Goal: Transaction & Acquisition: Purchase product/service

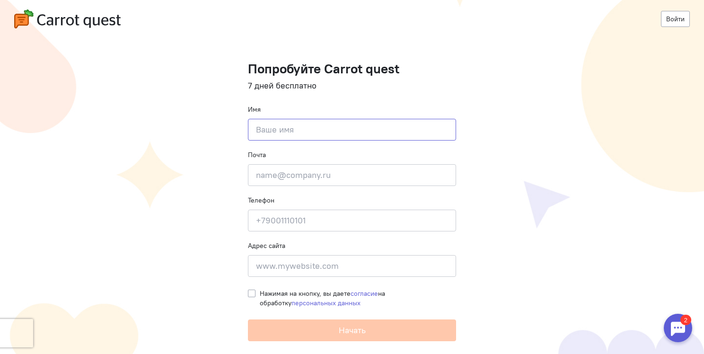
click at [343, 131] on input at bounding box center [352, 130] width 208 height 22
type input "[PERSON_NAME]"
click at [256, 181] on input "email" at bounding box center [352, 175] width 208 height 22
type input "[EMAIL_ADDRESS][DOMAIN_NAME]"
type input "+79608688121"
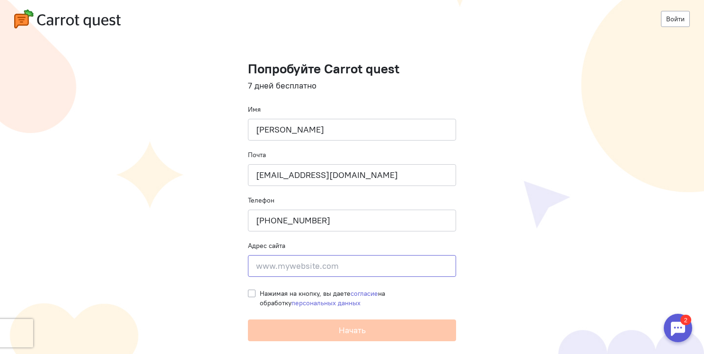
type input "400123, Россия, г. Волгоград, ул. Кузбасская, влд. 10"
click at [272, 261] on input "400123, Россия, г. Волгоград, ул. Кузбасская, влд. 10" at bounding box center [352, 266] width 208 height 22
drag, startPoint x: 255, startPoint y: 263, endPoint x: 558, endPoint y: 261, distance: 302.6
click at [558, 261] on cq-registration "Войти Попробуйте Carrot quest 7 дней бесплатно Имя Антон Почта antonvigriyanov3…" at bounding box center [352, 177] width 704 height 354
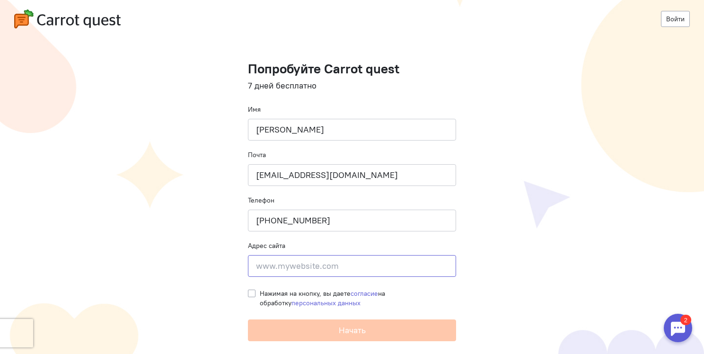
scroll to position [0, 0]
type input "yeees.ru"
click at [260, 295] on label "Нажимая на кнопку, вы даете согласие на обработку персональных данных" at bounding box center [358, 297] width 196 height 19
click at [253, 295] on input "Нажимая на кнопку, вы даете согласие на обработку персональных данных" at bounding box center [252, 292] width 8 height 9
checkbox input "true"
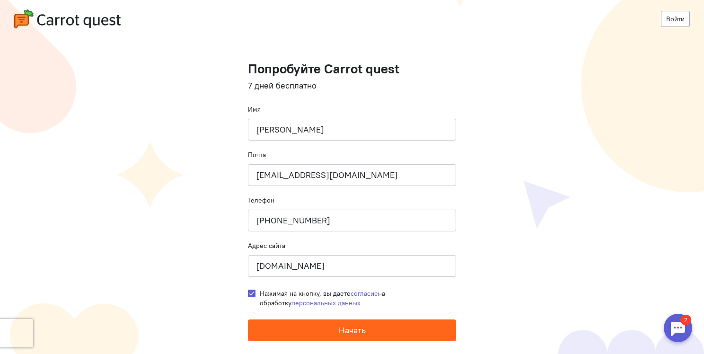
click at [354, 330] on span "Начать" at bounding box center [352, 329] width 27 height 11
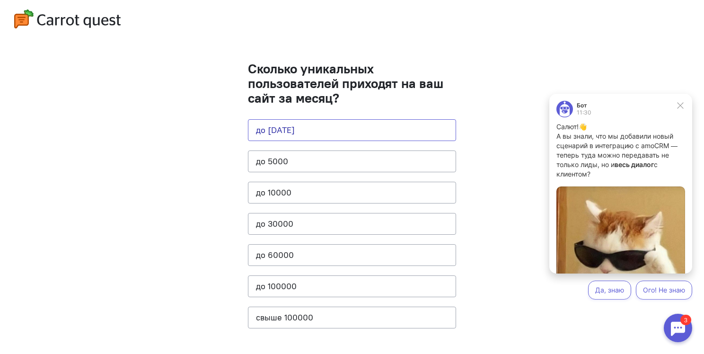
click at [335, 133] on button "до [DATE]" at bounding box center [352, 130] width 208 height 22
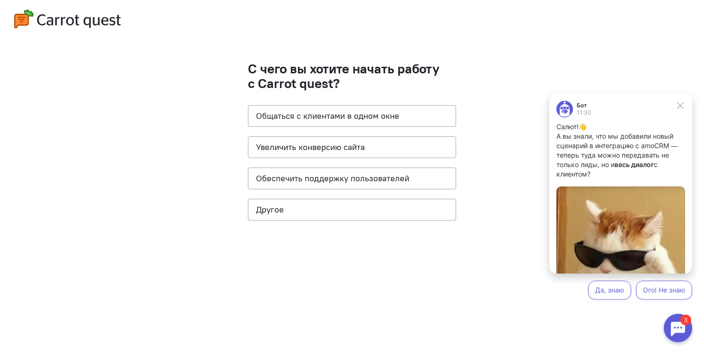
click at [683, 105] on icon at bounding box center [680, 105] width 9 height 9
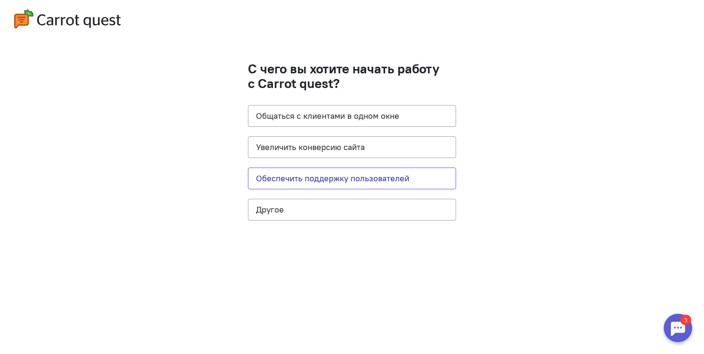
click at [397, 180] on button "Обеспечить поддержку пользователей" at bounding box center [352, 178] width 208 height 22
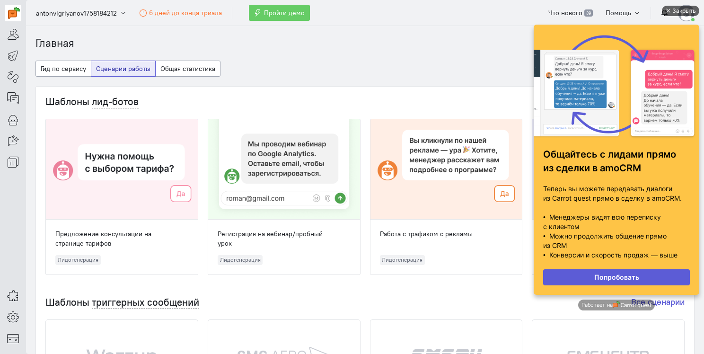
click at [684, 9] on div "Закрыть" at bounding box center [684, 11] width 24 height 10
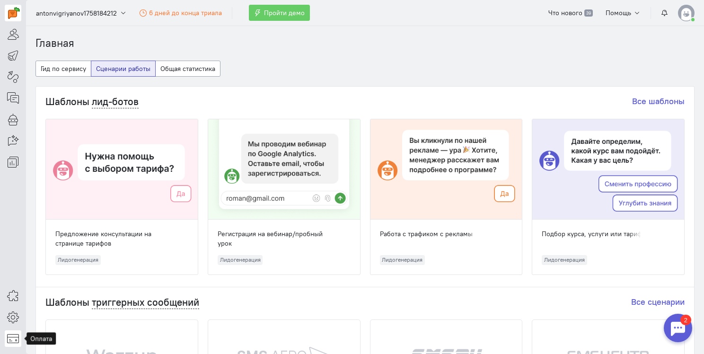
click at [13, 339] on icon at bounding box center [13, 337] width 12 height 11
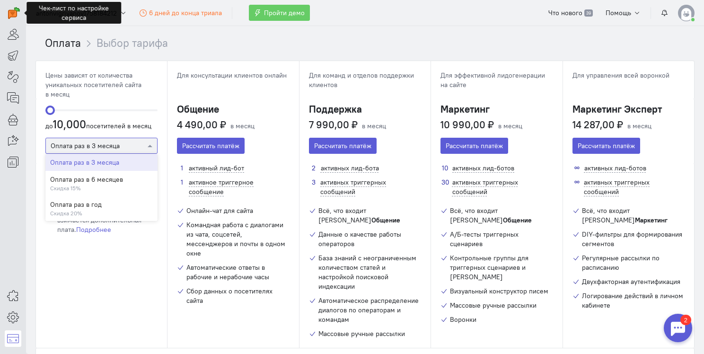
click at [118, 148] on div at bounding box center [101, 144] width 111 height 9
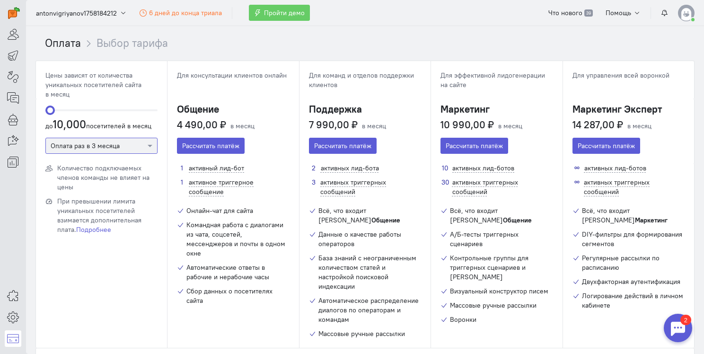
click at [122, 145] on div at bounding box center [101, 144] width 111 height 9
click at [218, 145] on button "Рассчитать платёж" at bounding box center [211, 146] width 68 height 16
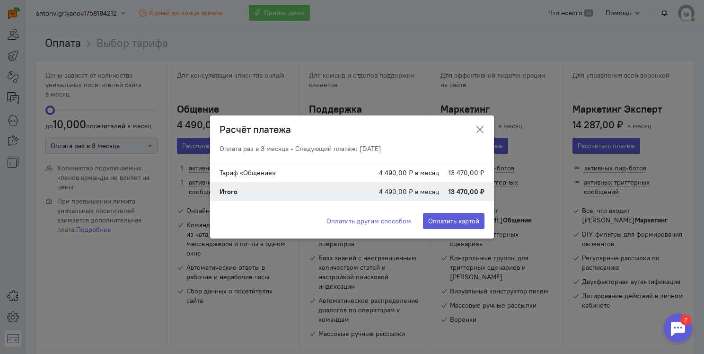
click at [484, 129] on icon at bounding box center [479, 129] width 9 height 9
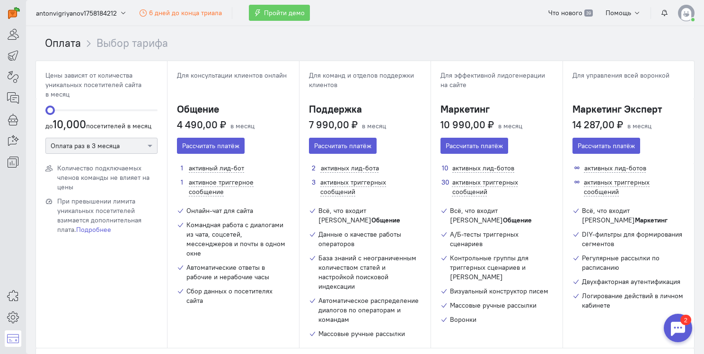
click at [672, 333] on div at bounding box center [677, 328] width 28 height 28
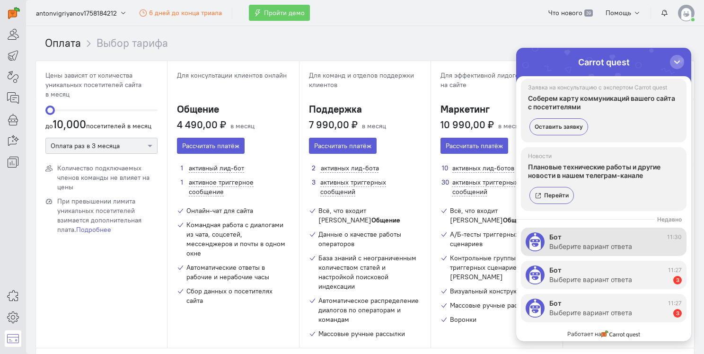
scroll to position [44, 0]
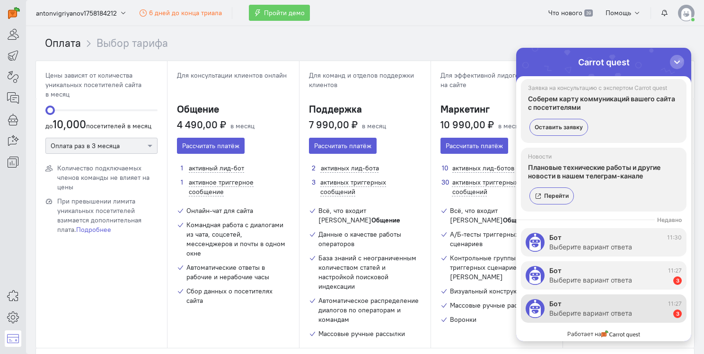
click at [622, 308] on div "Выберите вариант ответа" at bounding box center [590, 312] width 83 height 9
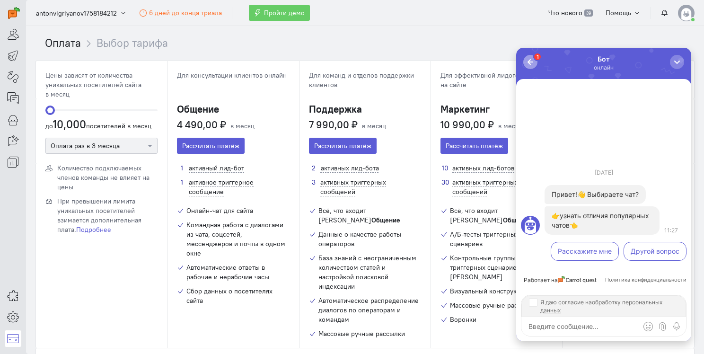
click at [533, 60] on div "button" at bounding box center [529, 61] width 9 height 9
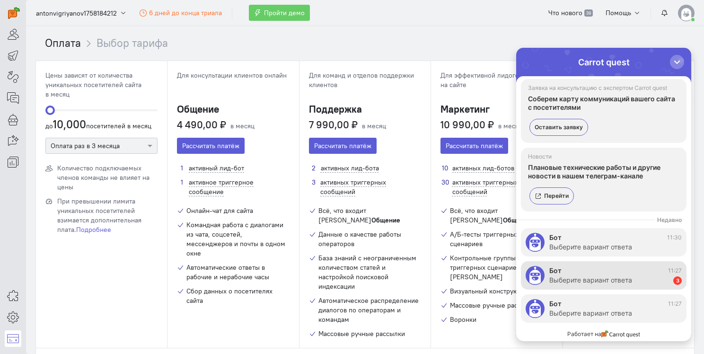
click at [596, 274] on div "Бот 11:27" at bounding box center [615, 270] width 132 height 9
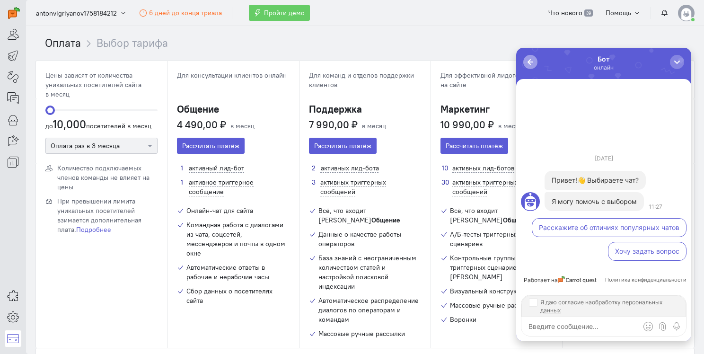
click at [529, 63] on div "button" at bounding box center [529, 61] width 9 height 9
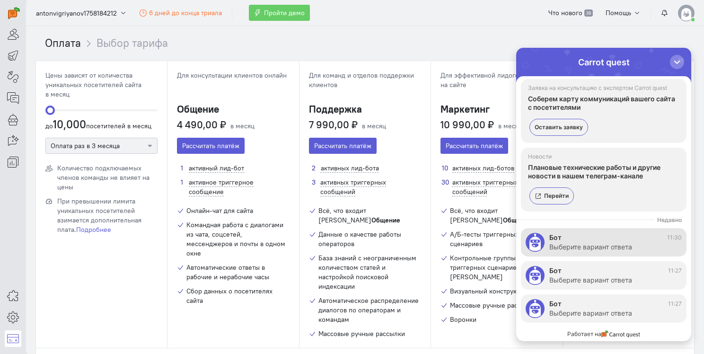
click at [609, 250] on div "Выберите вариант ответа" at bounding box center [590, 246] width 83 height 9
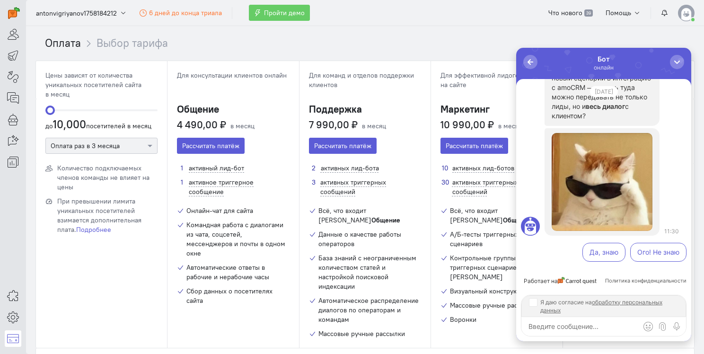
scroll to position [0, 0]
click at [528, 62] on div "button" at bounding box center [529, 61] width 9 height 9
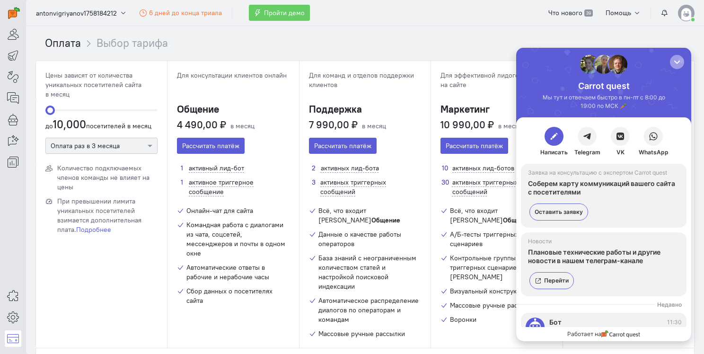
click at [679, 60] on div "button" at bounding box center [676, 61] width 9 height 9
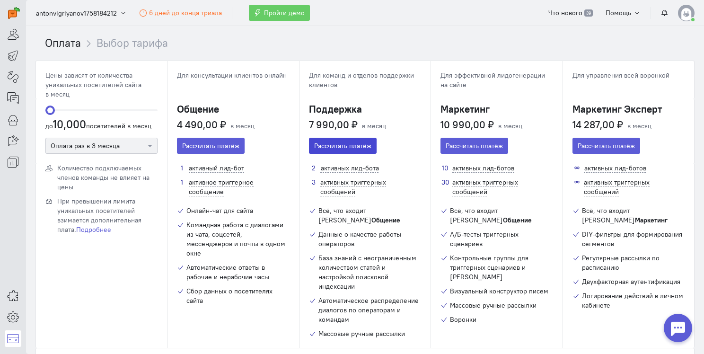
click at [334, 151] on button "Рассчитать платёж" at bounding box center [343, 146] width 68 height 16
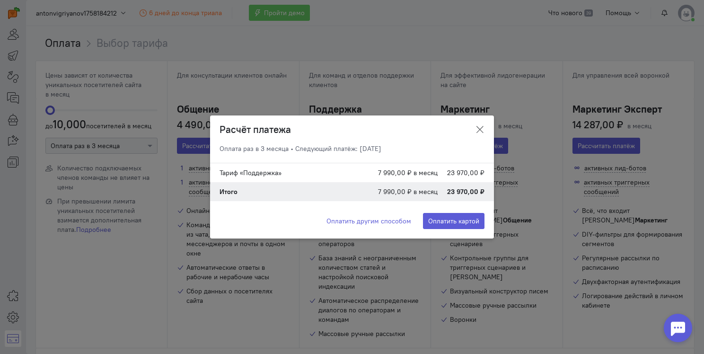
click at [481, 133] on icon at bounding box center [479, 129] width 9 height 9
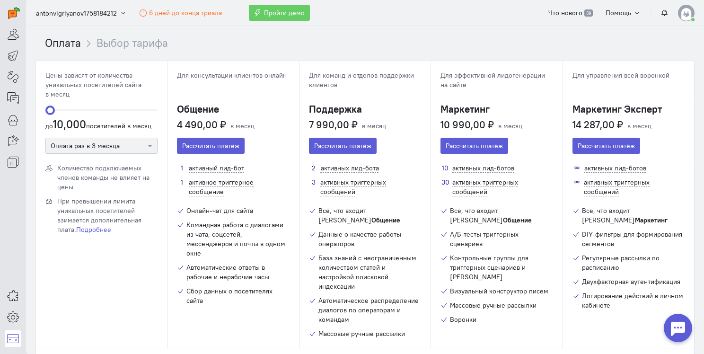
drag, startPoint x: 50, startPoint y: 110, endPoint x: -9, endPoint y: 107, distance: 59.2
click at [0, 107] on html "superadmin free-trial" at bounding box center [352, 177] width 704 height 354
click at [680, 12] on img at bounding box center [686, 13] width 17 height 17
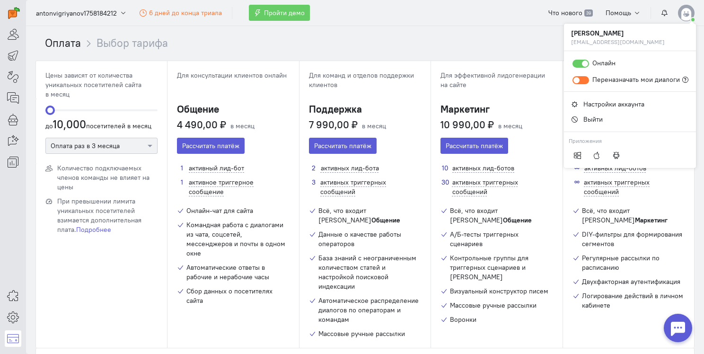
click at [685, 17] on img at bounding box center [686, 13] width 17 height 17
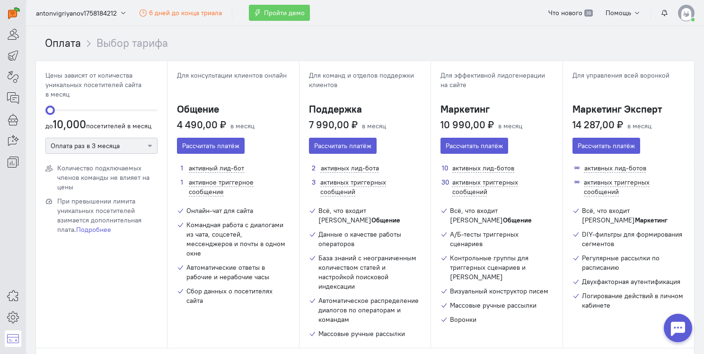
click at [676, 21] on cq-header "antonvigriyanov1758184212 6 дней до конца триала Пройти демо Что нового 39 Помо…" at bounding box center [365, 13] width 678 height 26
click at [682, 12] on img at bounding box center [686, 13] width 17 height 17
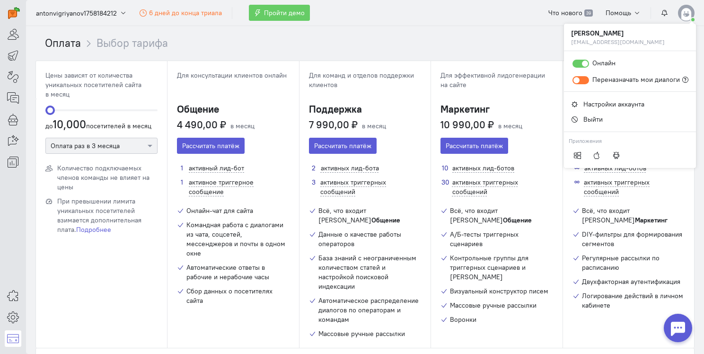
click at [680, 10] on img at bounding box center [686, 13] width 17 height 17
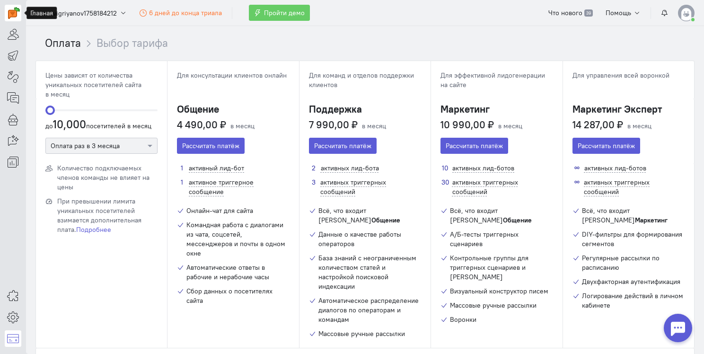
click at [11, 9] on img at bounding box center [14, 13] width 12 height 12
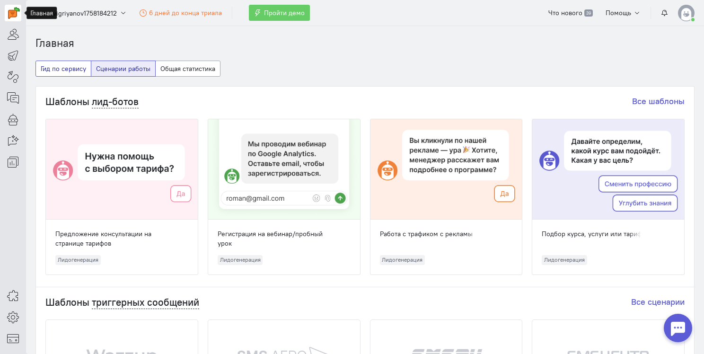
click at [62, 69] on button "Гид по сервису" at bounding box center [63, 69] width 56 height 16
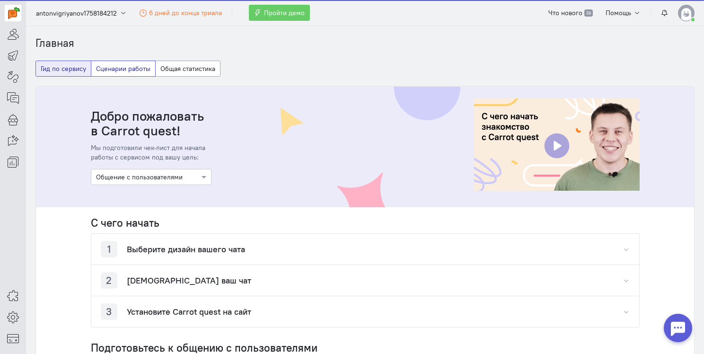
click at [126, 67] on button "Сценарии работы" at bounding box center [123, 69] width 65 height 16
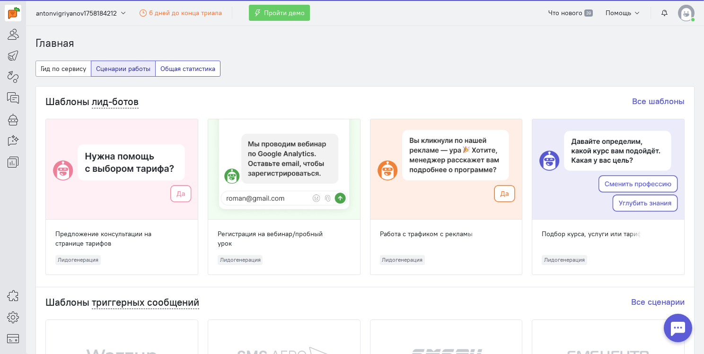
click at [177, 64] on button "Общая статистика" at bounding box center [187, 69] width 65 height 16
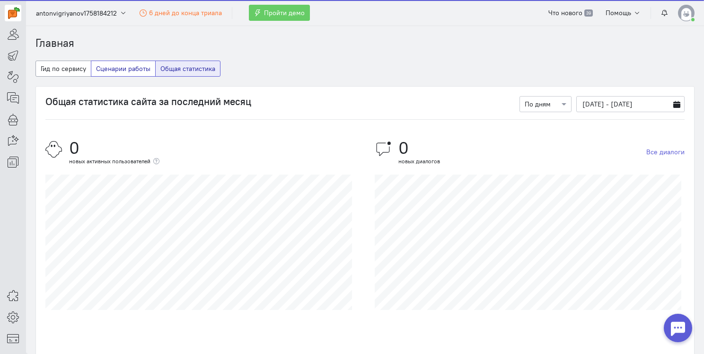
drag, startPoint x: 116, startPoint y: 66, endPoint x: 103, endPoint y: 66, distance: 13.7
click at [116, 65] on button "Сценарии работы" at bounding box center [123, 69] width 65 height 16
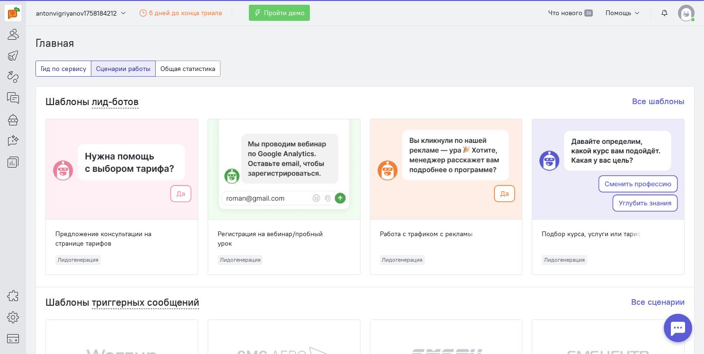
click at [62, 68] on button "Гид по сервису" at bounding box center [63, 69] width 56 height 16
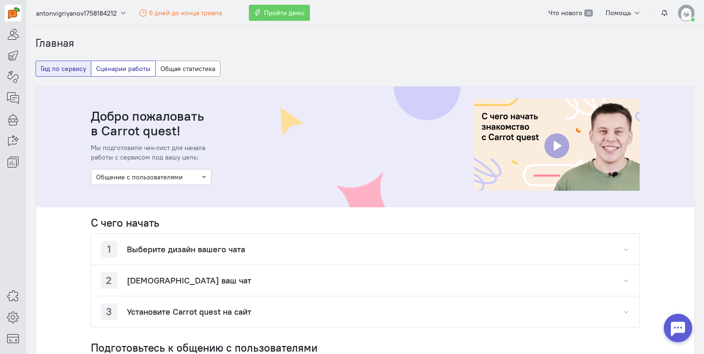
click at [134, 71] on button "Сценарии работы" at bounding box center [123, 69] width 65 height 16
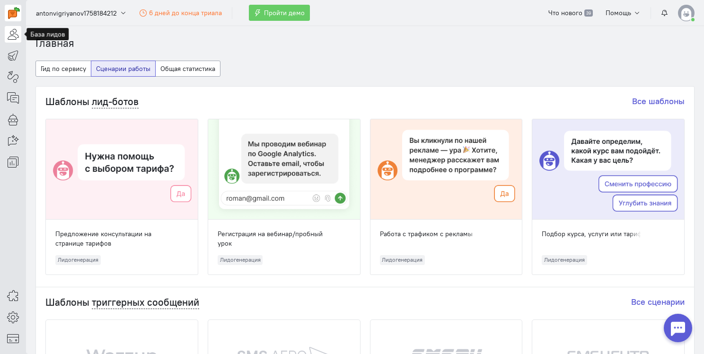
click at [13, 37] on icon at bounding box center [13, 33] width 12 height 11
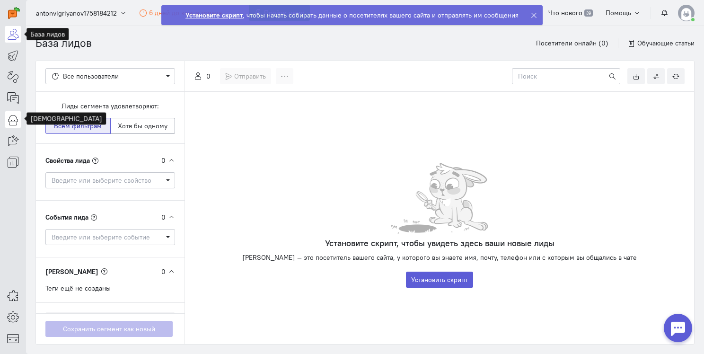
click at [15, 121] on icon at bounding box center [13, 118] width 12 height 11
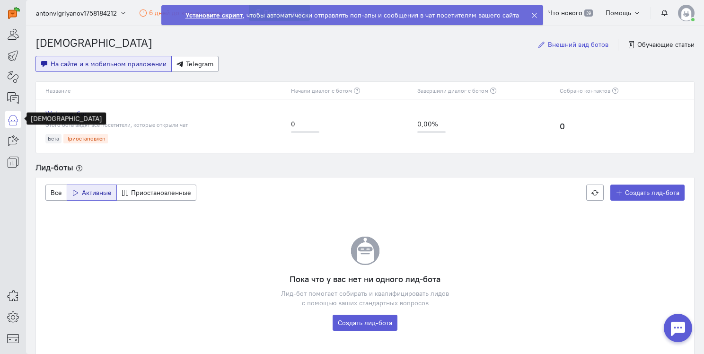
click at [557, 47] on span "Внешний вид ботов" at bounding box center [578, 44] width 61 height 9
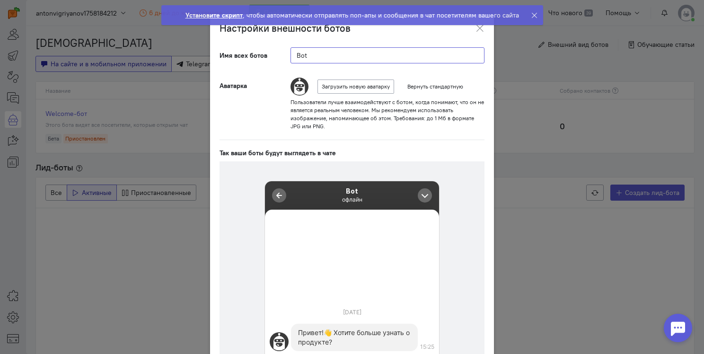
click at [343, 55] on input "Bot" at bounding box center [387, 55] width 194 height 16
click at [531, 16] on icon at bounding box center [534, 15] width 7 height 7
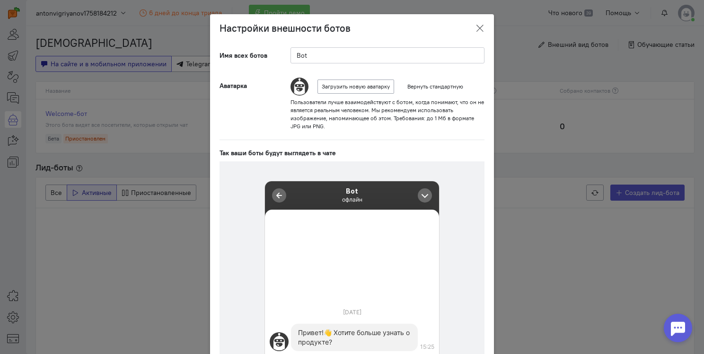
click at [475, 28] on icon at bounding box center [479, 28] width 9 height 9
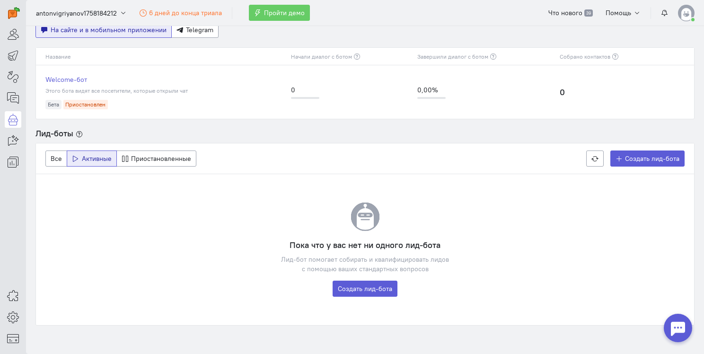
scroll to position [70, 0]
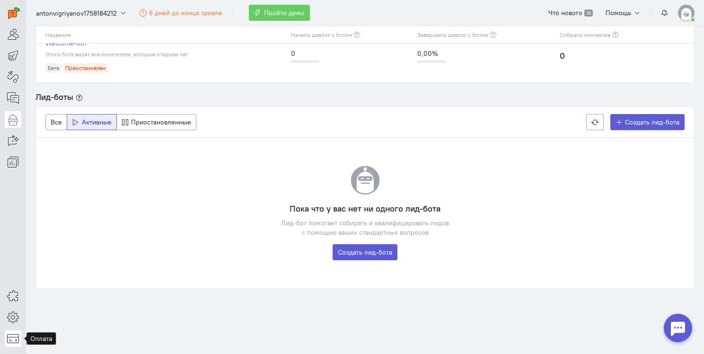
click at [17, 334] on icon at bounding box center [13, 337] width 12 height 11
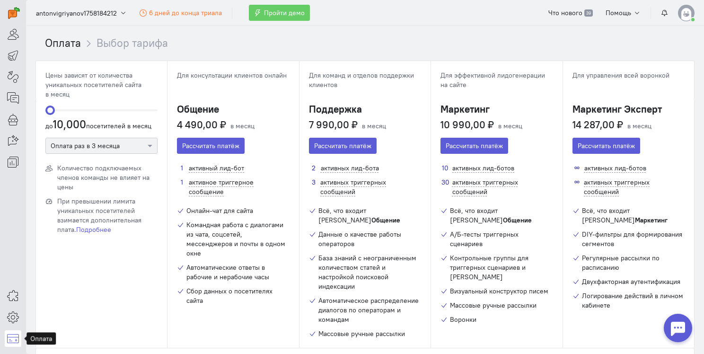
click at [129, 140] on div at bounding box center [101, 144] width 111 height 9
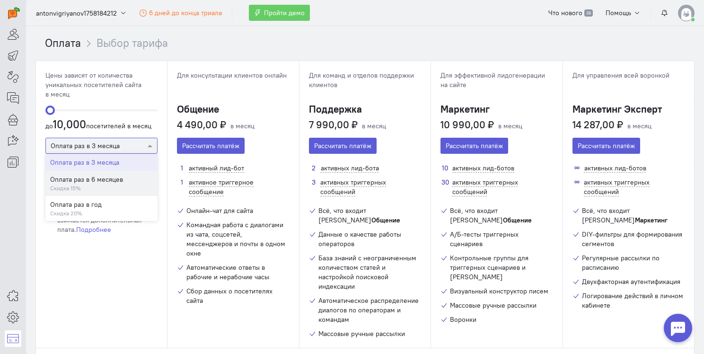
click at [108, 180] on div "Оплата раз в 6 месяцев" at bounding box center [101, 178] width 103 height 9
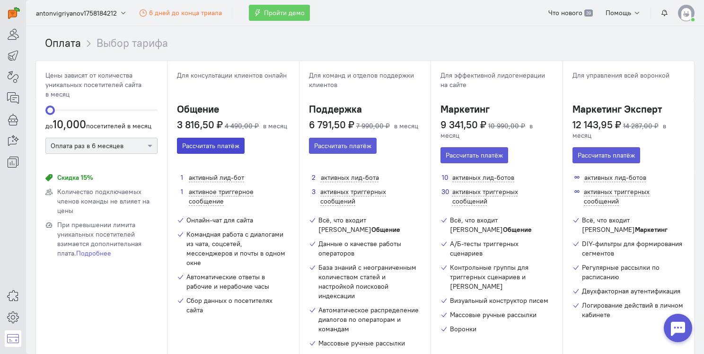
click at [211, 144] on button "Рассчитать платёж" at bounding box center [211, 146] width 68 height 16
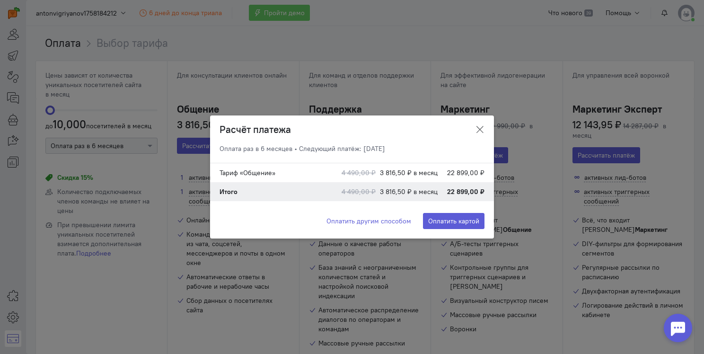
click at [479, 126] on icon at bounding box center [479, 129] width 9 height 9
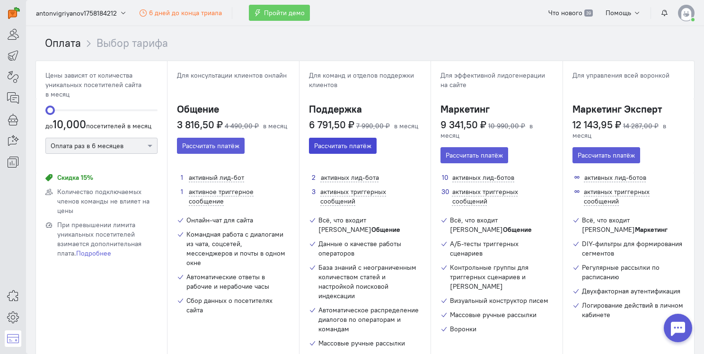
click at [327, 142] on button "Рассчитать платёж" at bounding box center [343, 146] width 68 height 16
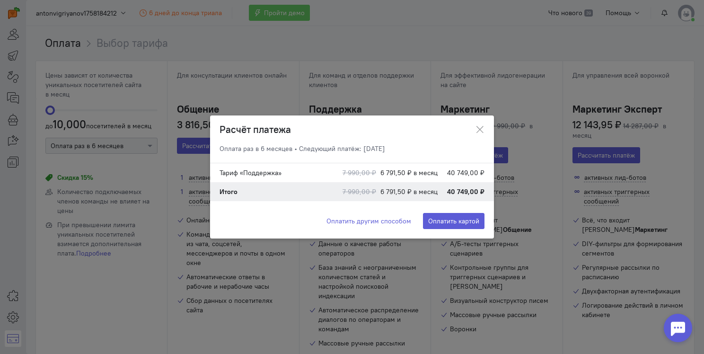
click at [352, 104] on ngb-modal-window "Расчёт платежа Оплата раз в 6 месяцев • Следующий платёж: [DATE] Тариф «Поддерж…" at bounding box center [352, 177] width 704 height 354
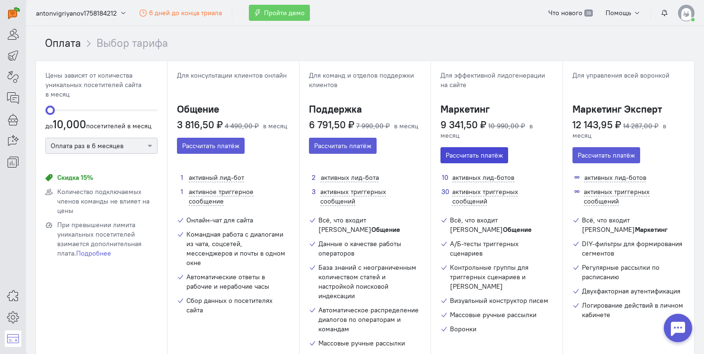
click at [467, 153] on button "Рассчитать платёж" at bounding box center [474, 155] width 68 height 16
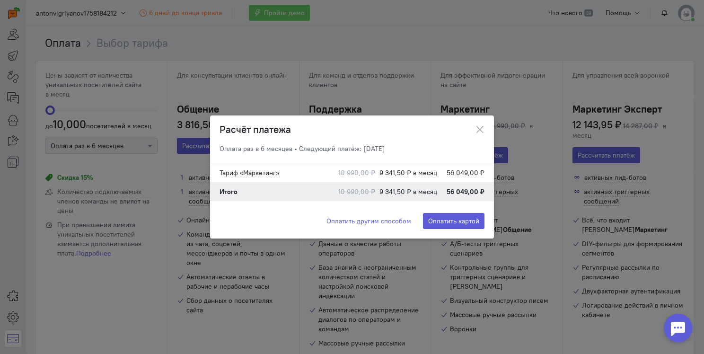
click at [474, 75] on ngb-modal-window "Расчёт платежа Оплата раз в 6 месяцев • Следующий платёж: [DATE] Тариф «Маркети…" at bounding box center [352, 177] width 704 height 354
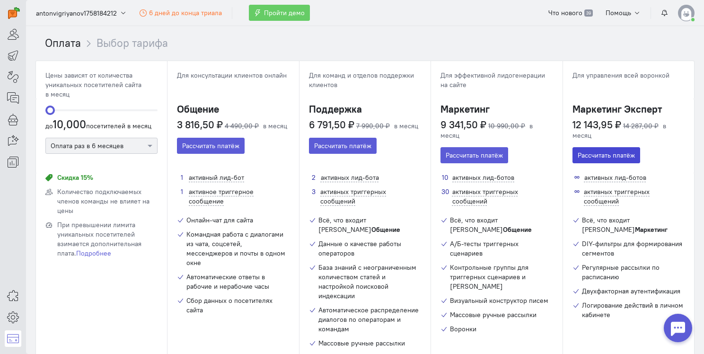
click at [592, 156] on button "Рассчитать платёж" at bounding box center [606, 155] width 68 height 16
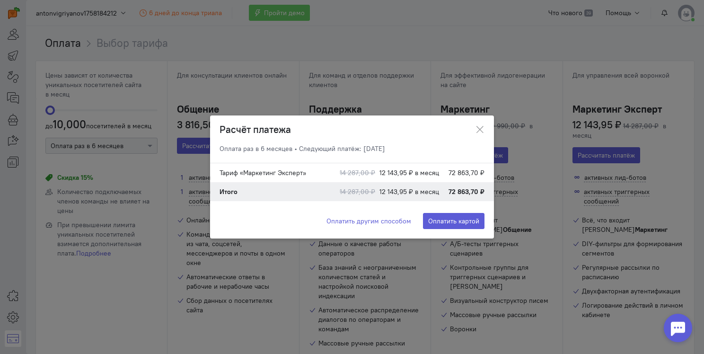
click at [467, 69] on ngb-modal-window "Расчёт платежа Оплата раз в 6 месяцев • Следующий платёж: [DATE] Тариф «Маркети…" at bounding box center [352, 177] width 704 height 354
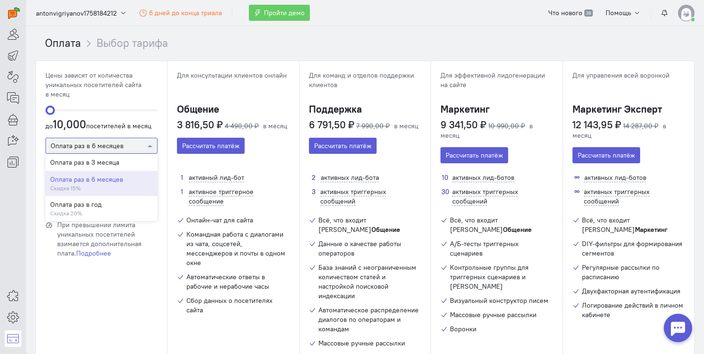
click at [121, 144] on div at bounding box center [101, 144] width 111 height 9
click at [113, 162] on div "Оплата раз в 3 месяца" at bounding box center [101, 161] width 103 height 9
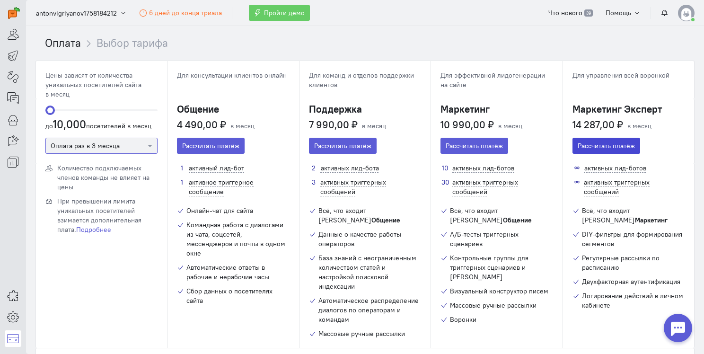
click at [586, 147] on button "Рассчитать платёж" at bounding box center [606, 146] width 68 height 16
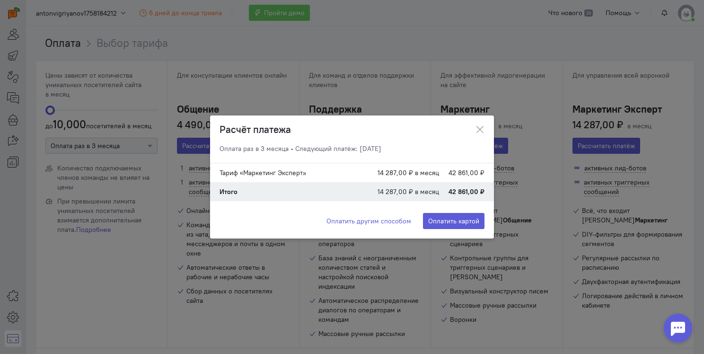
click at [474, 72] on ngb-modal-window "Расчёт платежа Оплата раз в 3 месяца • Следующий платёж: [DATE] Тариф «Маркетин…" at bounding box center [352, 177] width 704 height 354
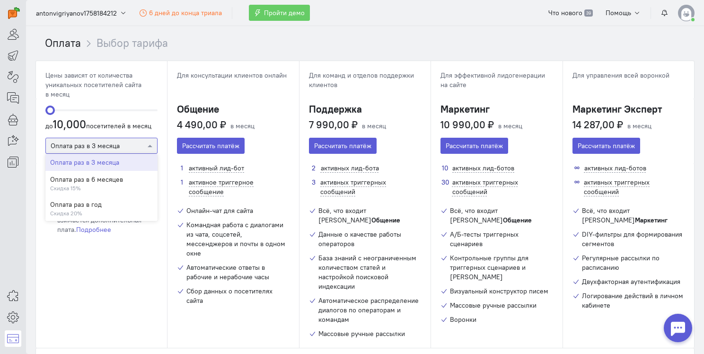
click at [87, 144] on div at bounding box center [101, 144] width 111 height 9
click at [98, 210] on div "Скидка 20%" at bounding box center [101, 213] width 103 height 8
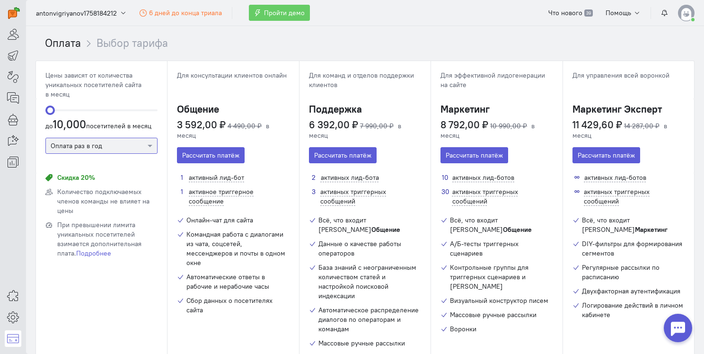
click at [132, 148] on div at bounding box center [101, 144] width 111 height 9
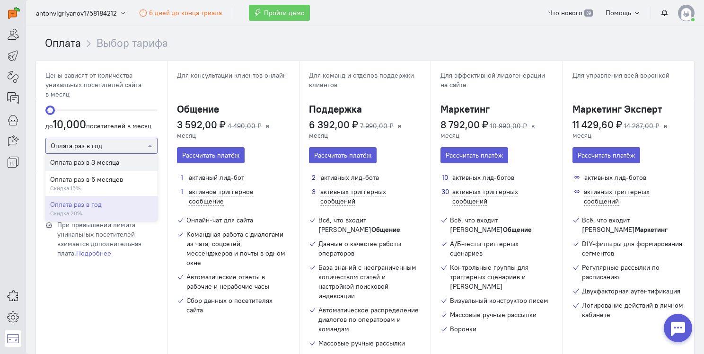
click at [119, 163] on div "Оплата раз в 3 месяца" at bounding box center [101, 161] width 103 height 9
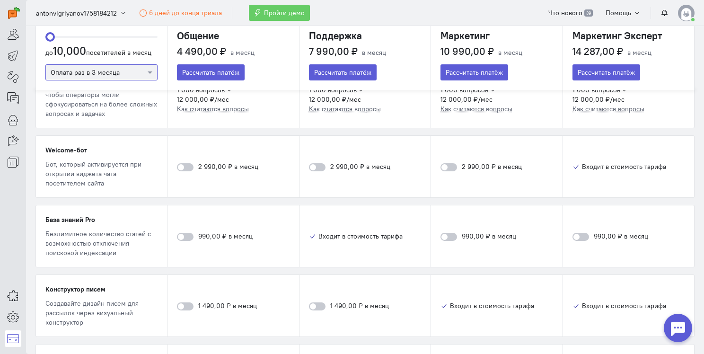
scroll to position [612, 0]
